Goal: Task Accomplishment & Management: Manage account settings

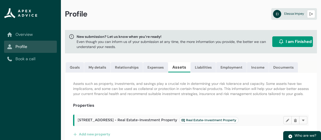
scroll to position [42, 0]
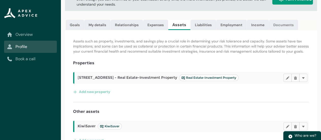
click at [282, 26] on link "Documents" at bounding box center [283, 25] width 29 height 10
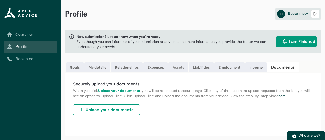
click at [178, 68] on link "Assets" at bounding box center [178, 67] width 20 height 10
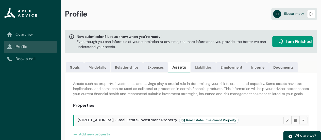
click at [209, 70] on link "Liabilities" at bounding box center [203, 67] width 25 height 10
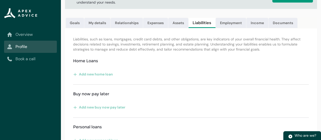
scroll to position [50, 0]
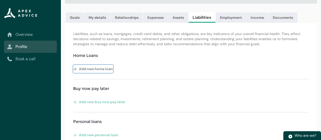
click at [90, 72] on button "Add new home loan" at bounding box center [93, 69] width 40 height 8
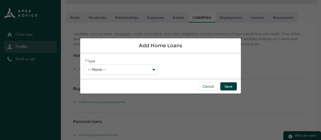
click at [110, 70] on button "--None--" at bounding box center [120, 70] width 73 height 10
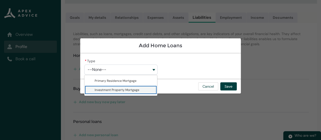
click at [114, 89] on span "Investment Property Mortgage" at bounding box center [117, 90] width 45 height 4
type lightning-combobox "Investment Property Mortgage"
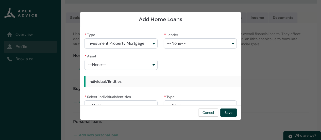
click at [189, 42] on button "--None--" at bounding box center [200, 43] width 73 height 10
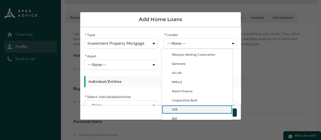
click at [187, 107] on span "ASB" at bounding box center [201, 109] width 58 height 5
type lightning-combobox "0017F0000107f3IQAQ"
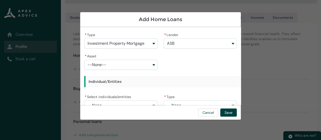
click at [136, 63] on button "--None--" at bounding box center [120, 65] width 73 height 10
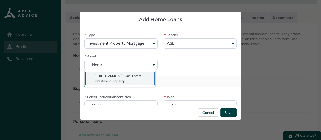
click at [115, 82] on span "[STREET_ADDRESS] - Real Estate-Investment Property" at bounding box center [119, 78] width 49 height 9
type lightning-combobox "a08Q9000018fbL3IAI"
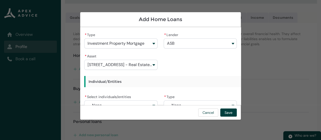
click at [217, 66] on div "* Type Investment Property Mortgage Primary Residence Mortgage Investment Prope…" at bounding box center [160, 105] width 153 height 149
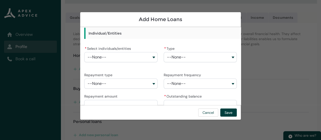
click at [152, 58] on button "--None--" at bounding box center [120, 57] width 73 height 10
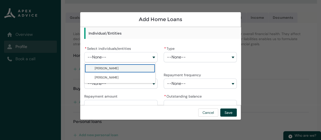
click at [133, 69] on span "[PERSON_NAME]" at bounding box center [124, 68] width 58 height 5
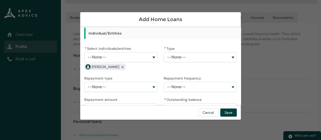
click at [153, 56] on button "--None--" at bounding box center [120, 57] width 73 height 10
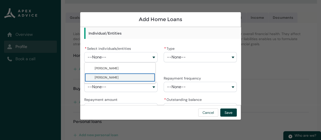
click at [130, 73] on lightning-base-combobox-item "[PERSON_NAME]" at bounding box center [120, 77] width 71 height 9
type lightning-combobox "001Q9000010NEfbIAG"
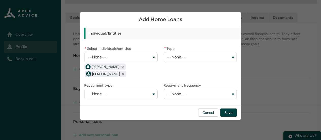
click at [196, 56] on button "--None--" at bounding box center [200, 57] width 73 height 10
click at [143, 73] on div "[PERSON_NAME] Remove [PERSON_NAME] [PERSON_NAME] Remove [PERSON_NAME]" at bounding box center [120, 70] width 73 height 14
click at [149, 92] on button "--None--" at bounding box center [120, 94] width 73 height 10
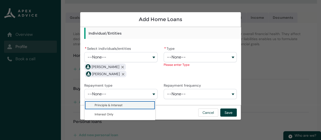
click at [146, 107] on span "Principle & Interest" at bounding box center [124, 105] width 58 height 5
type lightning-combobox "Principle & Interest"
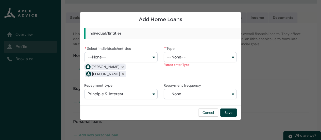
click at [195, 90] on button "--None--" at bounding box center [200, 94] width 73 height 10
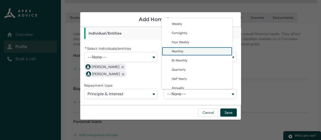
click at [190, 53] on span "Monthly" at bounding box center [201, 51] width 58 height 5
type lightning-combobox "Monthly"
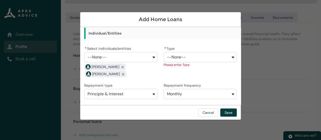
click at [195, 60] on button "--None--" at bounding box center [200, 57] width 73 height 10
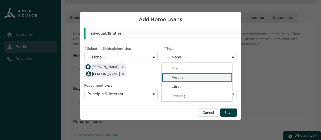
click at [190, 79] on span "Floating" at bounding box center [201, 77] width 58 height 5
type lightning-combobox "Floating"
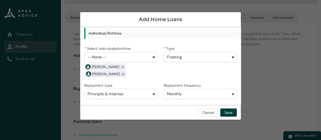
click at [234, 117] on div "Cancel Save" at bounding box center [160, 112] width 161 height 15
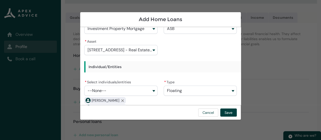
scroll to position [0, 0]
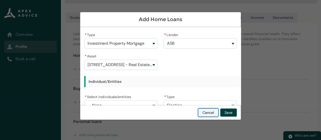
click at [212, 115] on button "Cancel" at bounding box center [208, 112] width 20 height 8
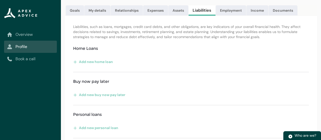
scroll to position [55, 0]
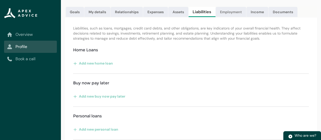
click at [227, 11] on link "Employment" at bounding box center [231, 12] width 30 height 10
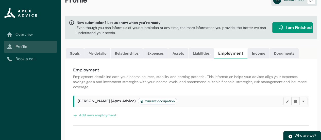
click at [251, 83] on p "Employment details indicate your income sources, stability and earning potentia…" at bounding box center [191, 81] width 236 height 15
click at [259, 48] on link "Income" at bounding box center [259, 53] width 22 height 10
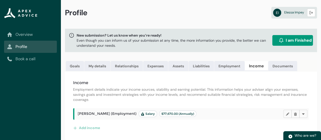
scroll to position [5, 0]
click at [287, 61] on link "Documents" at bounding box center [282, 66] width 29 height 10
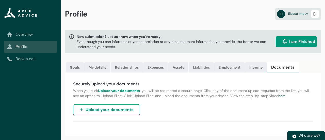
click at [201, 66] on link "Liabilities" at bounding box center [201, 67] width 25 height 10
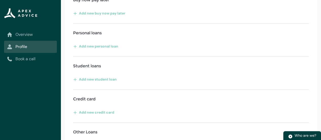
scroll to position [140, 0]
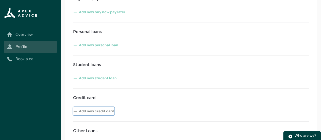
click at [92, 112] on button "Add new credit card" at bounding box center [93, 111] width 41 height 8
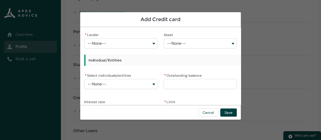
click at [140, 47] on button "--None--" at bounding box center [120, 43] width 73 height 10
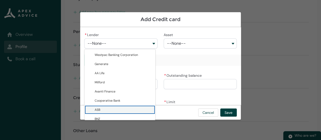
click at [105, 105] on lightning-base-combobox-item "ASB" at bounding box center [120, 109] width 71 height 9
type lightning-combobox "0017F0000107f3IQAQ"
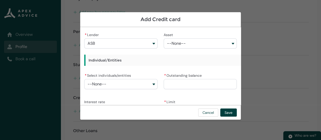
click at [181, 41] on span "--None--" at bounding box center [176, 43] width 19 height 5
click at [148, 54] on div "Individual/Entities" at bounding box center [120, 60] width 73 height 15
click at [145, 84] on button "--None--" at bounding box center [120, 84] width 73 height 10
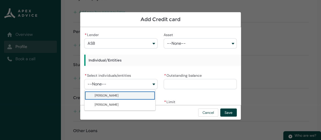
click at [130, 95] on span "[PERSON_NAME]" at bounding box center [124, 95] width 58 height 5
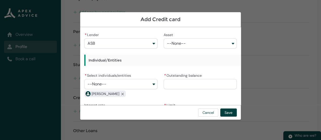
click at [141, 81] on button "--None--" at bounding box center [120, 84] width 73 height 10
click at [122, 110] on div "Cancel Save" at bounding box center [160, 112] width 161 height 15
click at [129, 89] on div "* Select individuals/entities --None-- [PERSON_NAME] [PERSON_NAME] [PERSON_NAME…" at bounding box center [120, 85] width 73 height 26
click at [128, 83] on button "--None--" at bounding box center [120, 84] width 73 height 10
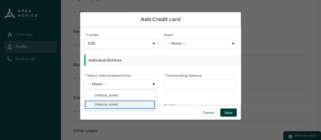
click at [118, 108] on lightning-base-combobox-item "[PERSON_NAME]" at bounding box center [120, 104] width 71 height 9
type lightning-combobox "001Q9000010NEfbIAG"
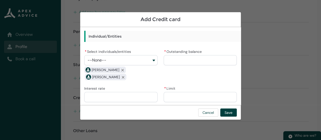
scroll to position [25, 0]
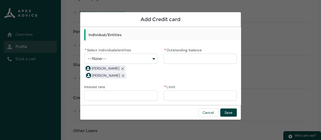
click at [189, 59] on input "* Outstanding balance" at bounding box center [200, 59] width 73 height 10
click at [204, 112] on button "Cancel" at bounding box center [208, 112] width 20 height 8
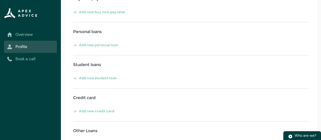
click at [36, 35] on link "Overview" at bounding box center [30, 34] width 47 height 6
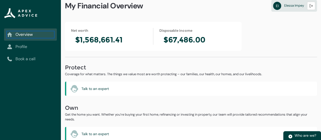
scroll to position [7, 0]
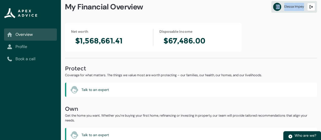
drag, startPoint x: 318, startPoint y: 11, endPoint x: 314, endPoint y: 4, distance: 7.9
click at [314, 4] on div "My Financial Overview EI [PERSON_NAME] Logout" at bounding box center [191, 8] width 260 height 30
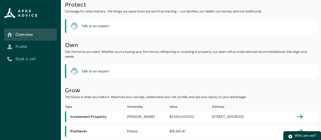
scroll to position [75, 0]
click at [299, 129] on lightning-primitive-icon "button" at bounding box center [300, 131] width 6 height 6
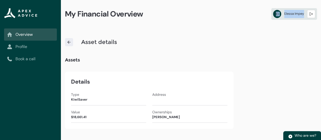
scroll to position [0, 0]
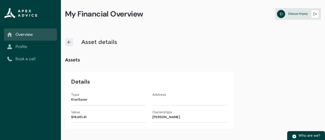
click at [91, 122] on div "Value $18,661.41" at bounding box center [108, 115] width 75 height 13
click at [87, 118] on lightning-formatted-number "$18,661.41" at bounding box center [78, 117] width 15 height 4
click at [246, 47] on div "Asset details" at bounding box center [193, 43] width 264 height 26
click at [70, 44] on img at bounding box center [69, 42] width 5 height 5
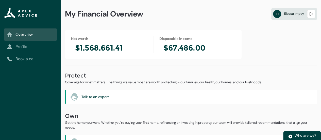
click at [298, 19] on link "EI [PERSON_NAME] Logout" at bounding box center [294, 14] width 46 height 12
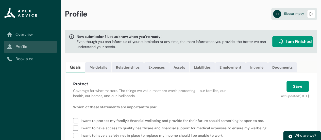
click at [263, 70] on link "Income" at bounding box center [257, 67] width 22 height 10
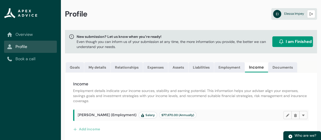
scroll to position [5, 0]
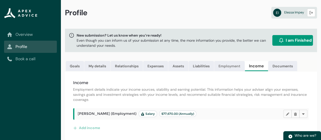
click at [227, 61] on link "Employment" at bounding box center [229, 66] width 30 height 10
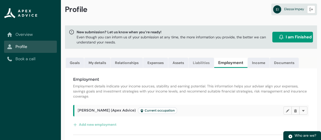
click at [194, 64] on link "Liabilities" at bounding box center [201, 63] width 25 height 10
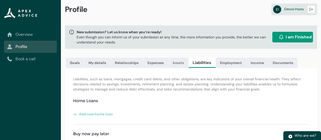
click at [173, 63] on link "Assets" at bounding box center [178, 63] width 20 height 10
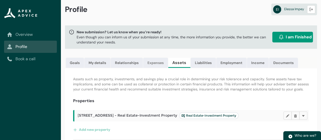
click at [144, 63] on link "Expenses" at bounding box center [155, 63] width 25 height 10
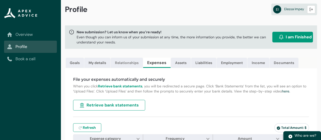
click at [122, 65] on link "Relationships" at bounding box center [127, 63] width 32 height 10
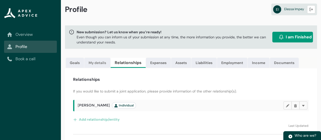
click at [102, 61] on link "My details" at bounding box center [97, 63] width 26 height 10
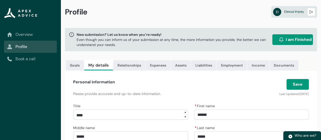
scroll to position [1, 0]
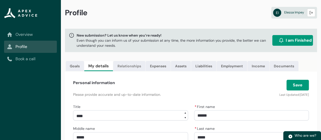
click at [132, 66] on link "Relationships" at bounding box center [129, 66] width 32 height 10
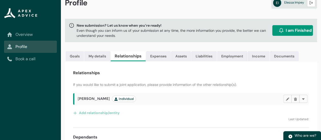
scroll to position [0, 0]
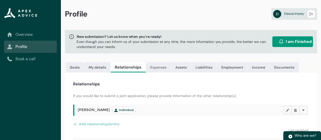
click at [161, 66] on link "Expenses" at bounding box center [158, 67] width 25 height 10
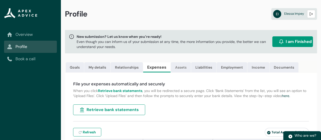
click at [188, 67] on link "Assets" at bounding box center [181, 67] width 20 height 10
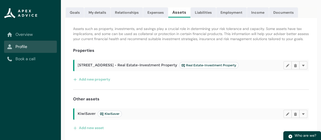
scroll to position [58, 0]
click at [165, 114] on h2 "KiwiSaver KiwiSaver" at bounding box center [181, 113] width 206 height 7
click at [287, 114] on lightning-primitive-icon "button" at bounding box center [288, 114] width 4 height 4
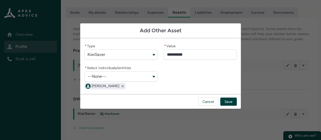
type input "********"
drag, startPoint x: 191, startPoint y: 57, endPoint x: 167, endPoint y: 52, distance: 24.8
click at [167, 52] on input "********" at bounding box center [200, 55] width 73 height 10
paste input "*"
type lightning-primitive-input-simple "20148.55"
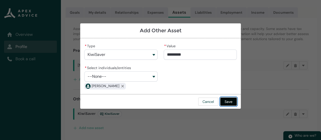
type input "**********"
click at [227, 101] on button "Save" at bounding box center [228, 102] width 17 height 8
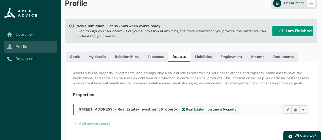
scroll to position [0, 0]
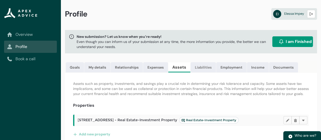
click at [207, 69] on link "Liabilities" at bounding box center [203, 67] width 25 height 10
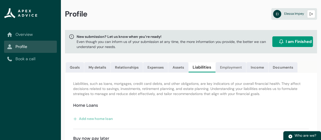
click at [234, 67] on link "Employment" at bounding box center [231, 67] width 30 height 10
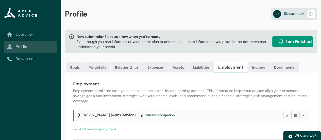
click at [253, 67] on link "Income" at bounding box center [259, 67] width 22 height 10
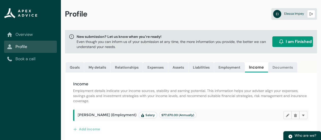
click at [287, 67] on link "Documents" at bounding box center [282, 67] width 29 height 10
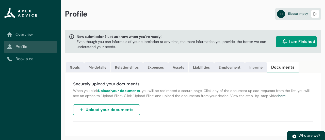
click at [257, 68] on link "Income" at bounding box center [256, 67] width 22 height 10
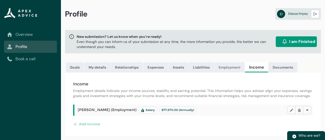
click at [230, 62] on link "Employment" at bounding box center [229, 67] width 30 height 10
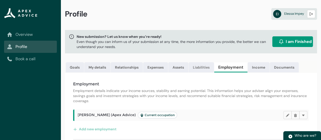
click at [197, 68] on link "Liabilities" at bounding box center [201, 67] width 25 height 10
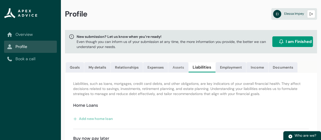
click at [184, 67] on link "Assets" at bounding box center [178, 67] width 20 height 10
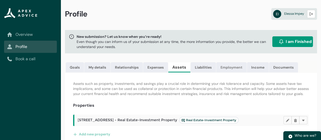
click at [225, 69] on link "Employment" at bounding box center [231, 67] width 30 height 10
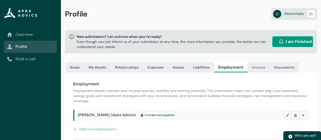
click at [251, 67] on link "Income" at bounding box center [259, 67] width 22 height 10
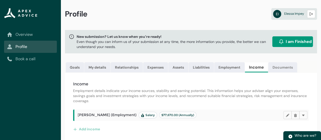
click at [280, 64] on link "Documents" at bounding box center [282, 67] width 29 height 10
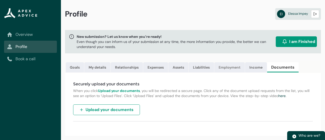
click at [232, 64] on link "Employment" at bounding box center [229, 67] width 30 height 10
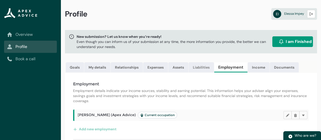
click at [202, 63] on link "Liabilities" at bounding box center [201, 67] width 25 height 10
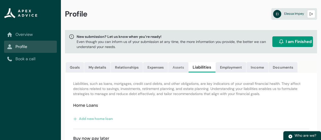
click at [174, 65] on link "Assets" at bounding box center [178, 67] width 20 height 10
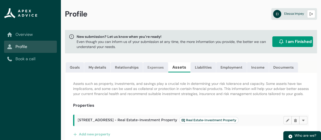
click at [155, 66] on link "Expenses" at bounding box center [155, 67] width 25 height 10
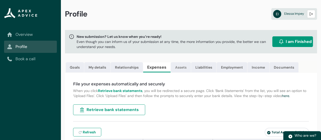
click at [183, 67] on link "Assets" at bounding box center [181, 67] width 20 height 10
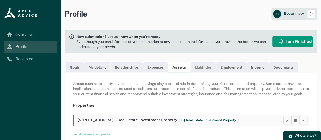
click at [201, 66] on link "Liabilities" at bounding box center [203, 67] width 25 height 10
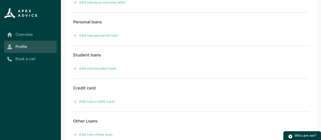
scroll to position [43, 0]
